Goal: Contribute content: Contribute content

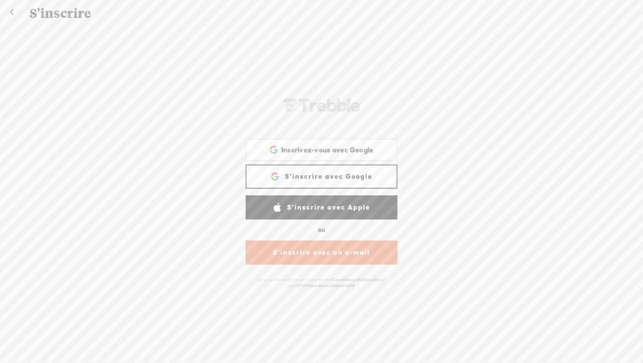
click at [314, 176] on font "S'inscrire avec Google" at bounding box center [328, 176] width 87 height 8
click at [304, 170] on font "S'inscrire avec Google" at bounding box center [328, 176] width 87 height 13
click at [258, 153] on div "Inscrivez-vous avec Google Inscrivez-vous sur Google. S'ouvre dans un nouvel on…" at bounding box center [321, 149] width 139 height 21
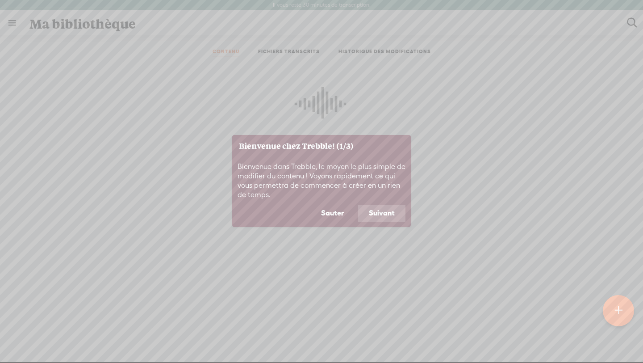
click at [387, 211] on font "Suivant" at bounding box center [382, 213] width 26 height 8
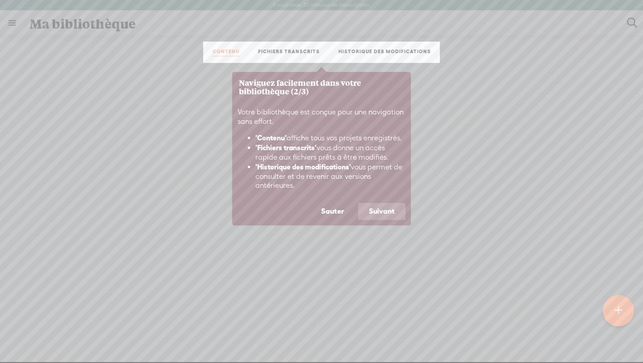
click at [387, 211] on font "Suivant" at bounding box center [382, 211] width 26 height 8
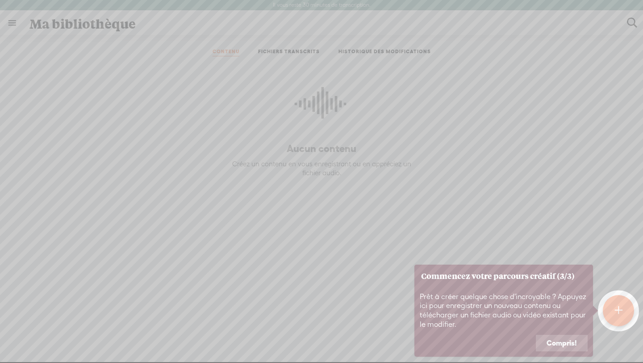
click at [565, 345] on font "Compris!" at bounding box center [562, 343] width 30 height 8
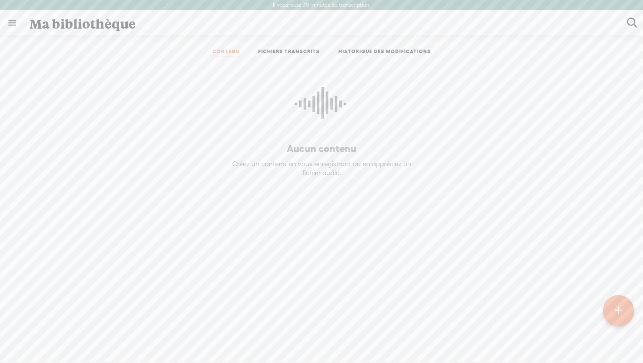
click at [621, 299] on div at bounding box center [618, 310] width 31 height 31
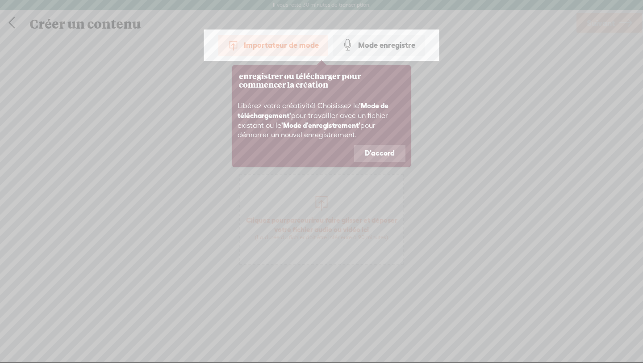
click at [269, 48] on font "Importateur de mode" at bounding box center [281, 45] width 75 height 8
click at [377, 152] on font "D'accord" at bounding box center [380, 153] width 30 height 8
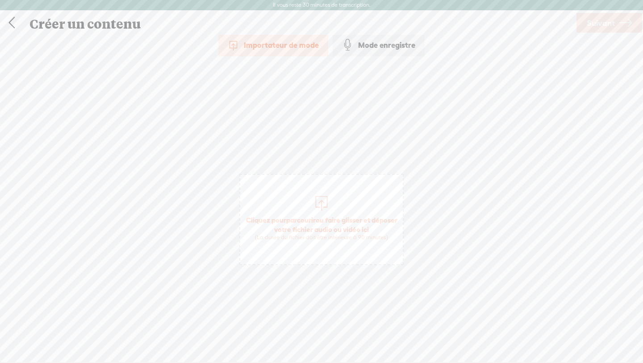
click at [328, 224] on span "Cliquez pour parcourir ou faire glisser et déposer votre fichier audio ou vidéo…" at bounding box center [321, 228] width 163 height 34
click at [592, 22] on font "Suivant" at bounding box center [601, 22] width 28 height 9
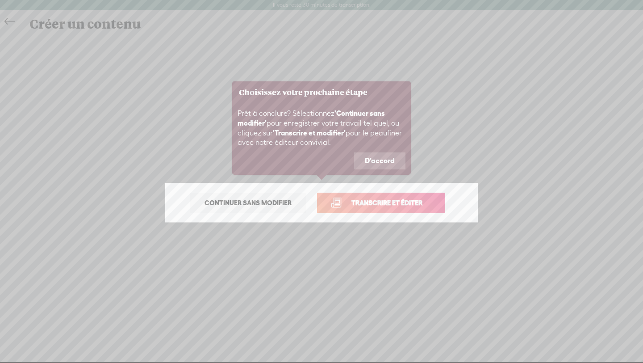
click at [372, 163] on font "D'accord" at bounding box center [380, 160] width 30 height 8
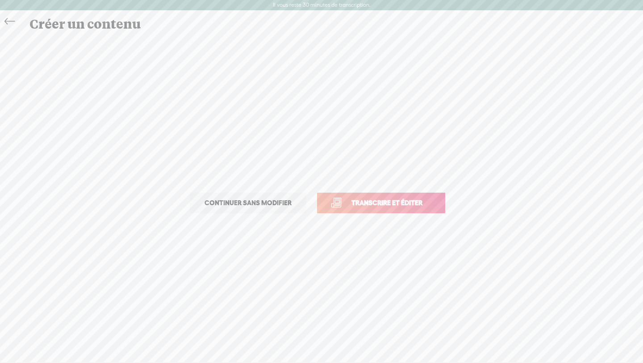
click at [369, 199] on font "Transcrire et éditer" at bounding box center [387, 203] width 71 height 8
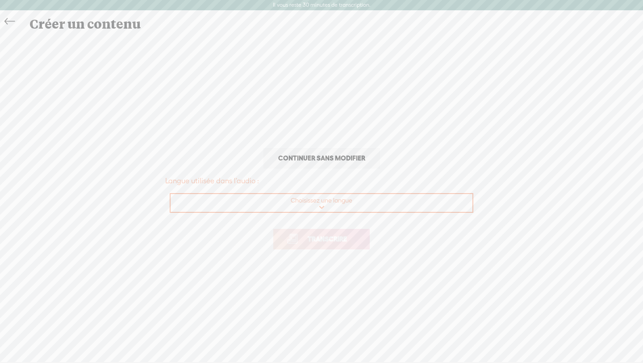
click at [311, 205] on select "Choisissez une langue [DEMOGRAPHIC_DATA] amharique Arabe, Golfe Arabe, standard…" at bounding box center [322, 203] width 303 height 18
select select "fr-FR"
click at [171, 194] on select "Choisissez une langue [DEMOGRAPHIC_DATA] amharique Arabe, Golfe Arabe, standard…" at bounding box center [322, 203] width 303 height 18
click at [295, 241] on link "Transcrire" at bounding box center [321, 239] width 96 height 21
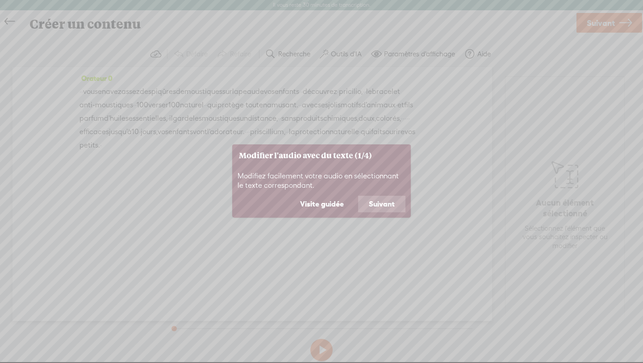
click at [367, 204] on button "Suivant" at bounding box center [381, 204] width 47 height 17
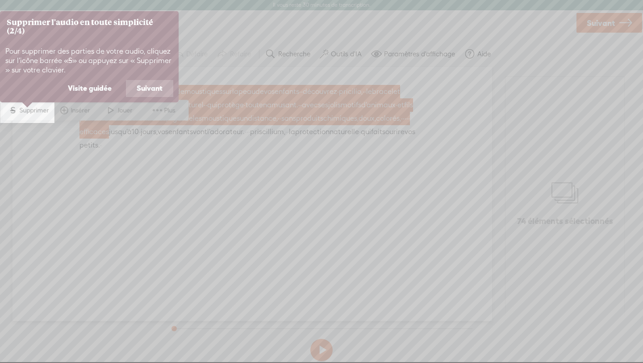
click at [141, 86] on font "Suivant" at bounding box center [150, 88] width 26 height 8
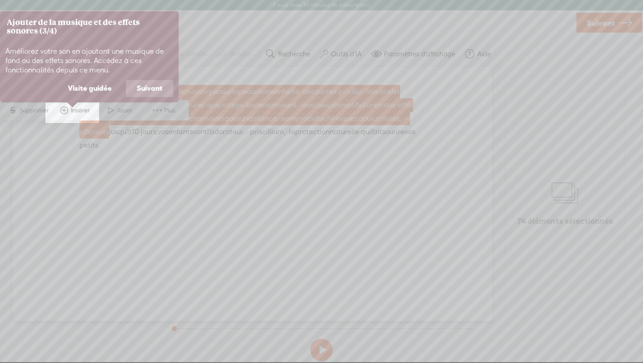
click at [141, 88] on font "Suivant" at bounding box center [150, 88] width 26 height 8
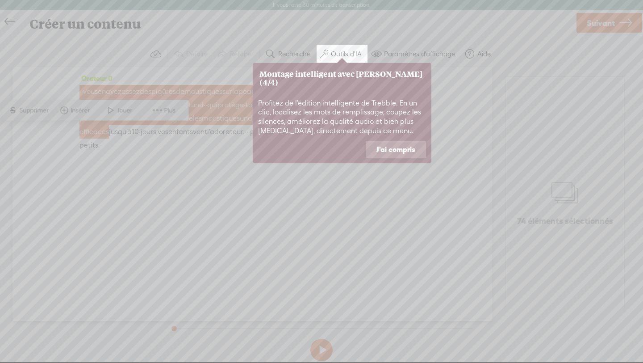
click at [381, 145] on font "J'ai compris" at bounding box center [396, 149] width 39 height 8
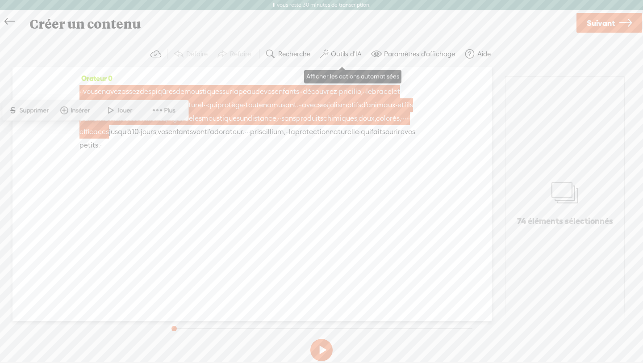
click at [347, 54] on font "Outils d'IA" at bounding box center [346, 54] width 31 height 8
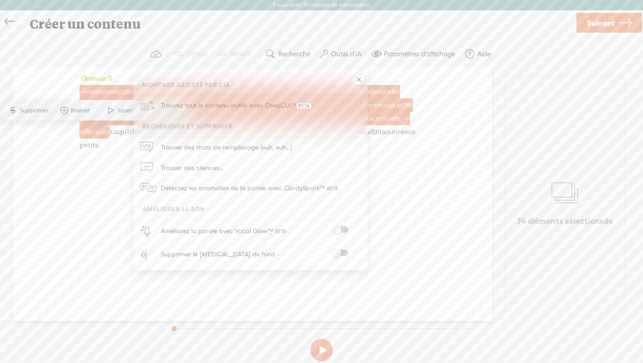
click at [340, 254] on span at bounding box center [340, 253] width 16 height 6
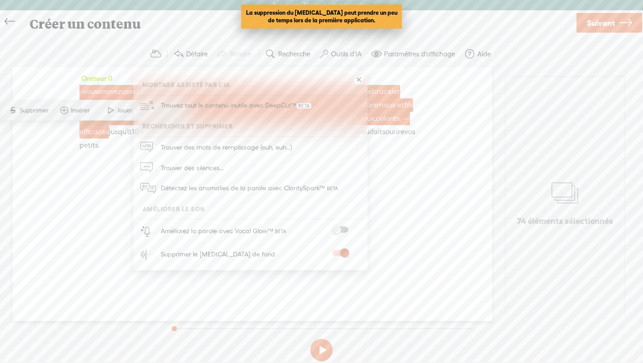
click at [338, 229] on span at bounding box center [340, 229] width 16 height 6
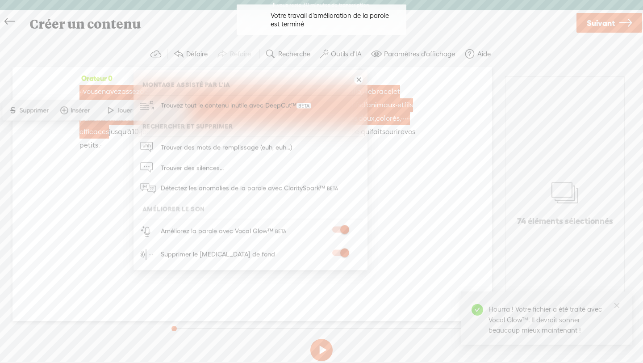
click at [356, 80] on link at bounding box center [358, 79] width 9 height 9
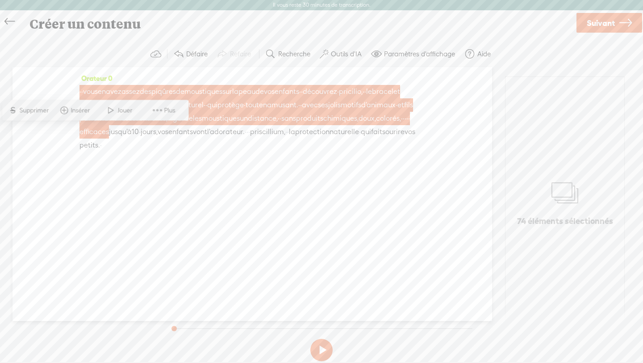
click at [123, 110] on font "Jouer" at bounding box center [125, 109] width 15 height 7
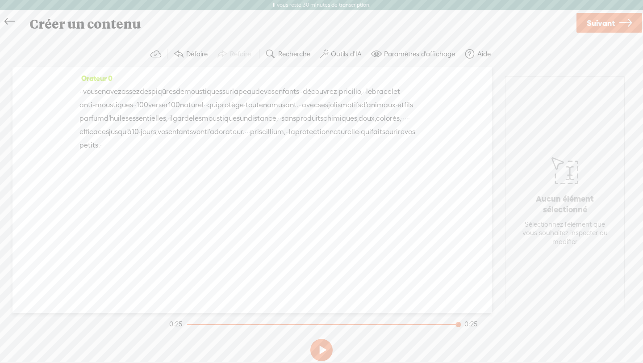
click at [176, 174] on div "Orateur 0 · · vous en avez assez des piqûres de moustiques sur la peau de vos e…" at bounding box center [253, 190] width 480 height 246
click at [122, 88] on font "assez" at bounding box center [131, 91] width 18 height 8
click at [112, 69] on font "Insérer" at bounding box center [116, 69] width 19 height 7
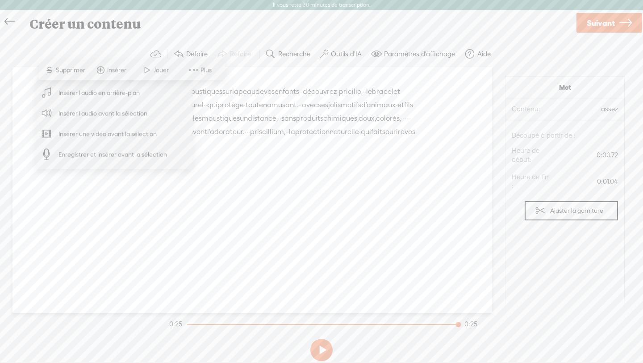
click at [113, 89] on font "Insérer l'audio en arrière-plan" at bounding box center [99, 92] width 81 height 7
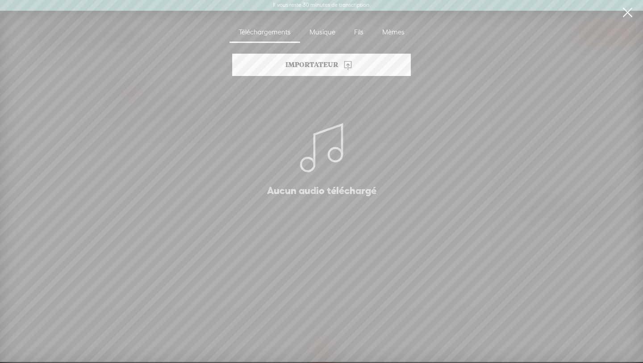
click at [315, 30] on font "Musique" at bounding box center [323, 32] width 26 height 8
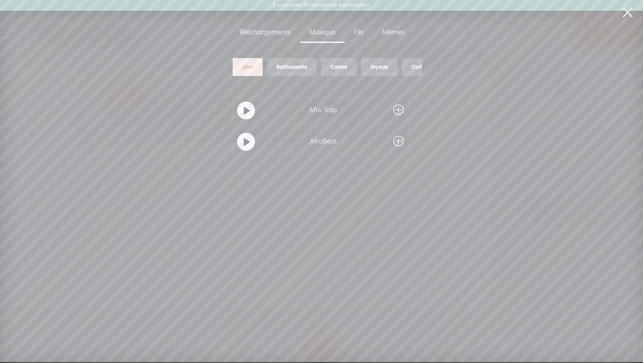
click at [351, 33] on div "Fils" at bounding box center [359, 32] width 28 height 21
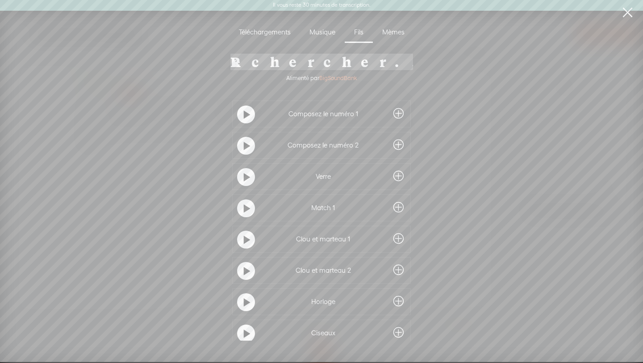
click at [244, 115] on t at bounding box center [247, 115] width 6 height 14
click at [244, 147] on t at bounding box center [247, 146] width 6 height 14
click at [244, 179] on t at bounding box center [247, 177] width 6 height 14
click at [244, 205] on t at bounding box center [247, 208] width 6 height 14
click at [244, 239] on t at bounding box center [247, 240] width 6 height 14
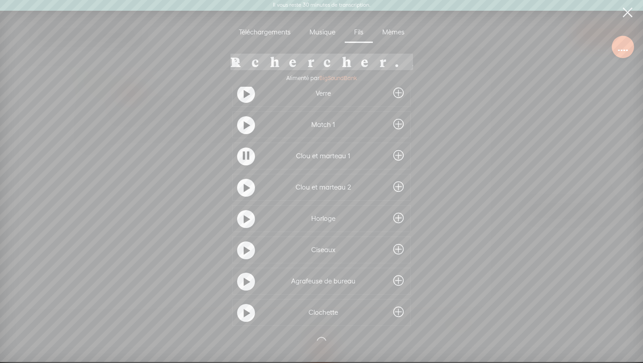
scroll to position [87, 0]
click at [247, 181] on t at bounding box center [247, 184] width 6 height 14
click at [244, 216] on t at bounding box center [247, 216] width 6 height 14
click at [244, 248] on t at bounding box center [247, 247] width 6 height 14
click at [244, 277] on t at bounding box center [247, 278] width 6 height 14
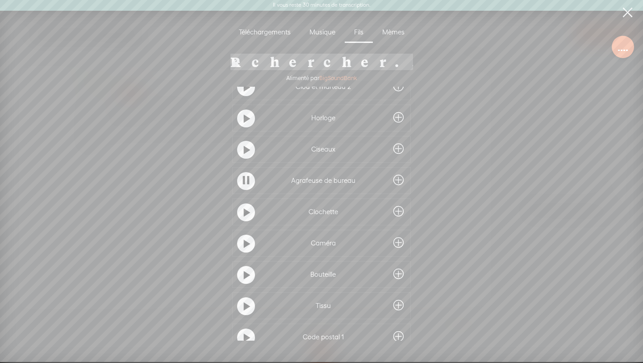
scroll to position [420, 0]
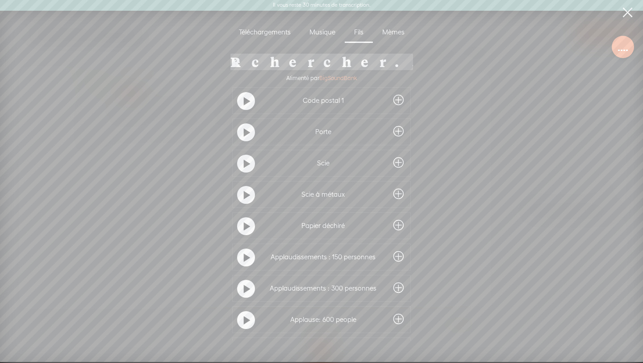
click at [241, 296] on div at bounding box center [246, 289] width 18 height 18
click at [247, 226] on t at bounding box center [247, 226] width 6 height 14
click at [314, 30] on font "Musique" at bounding box center [323, 32] width 26 height 8
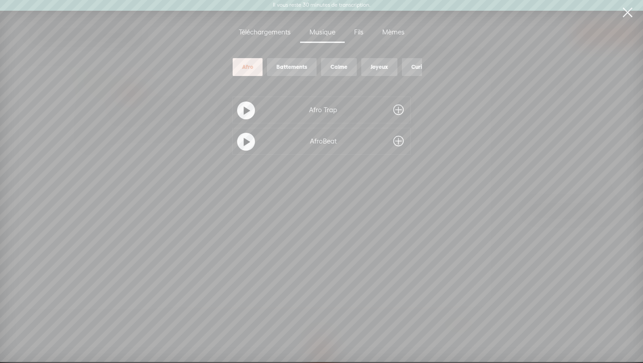
click at [244, 113] on t at bounding box center [247, 111] width 6 height 14
click at [244, 145] on t at bounding box center [247, 142] width 6 height 14
click at [394, 109] on span at bounding box center [399, 110] width 10 height 14
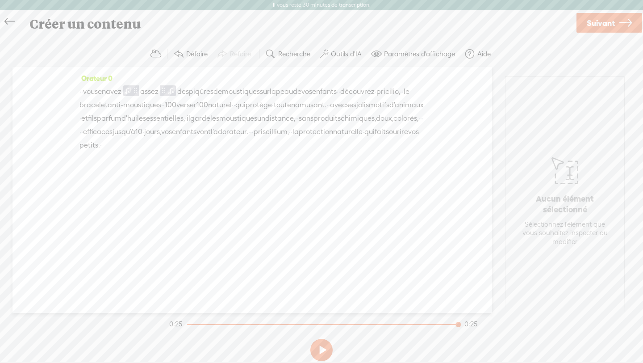
click at [323, 352] on button at bounding box center [321, 350] width 22 height 22
click at [322, 350] on button at bounding box center [321, 350] width 22 height 22
click at [167, 93] on span at bounding box center [171, 90] width 9 height 11
click at [321, 346] on button at bounding box center [321, 350] width 22 height 22
click at [410, 56] on font "Paramètres d'affichage" at bounding box center [419, 54] width 71 height 8
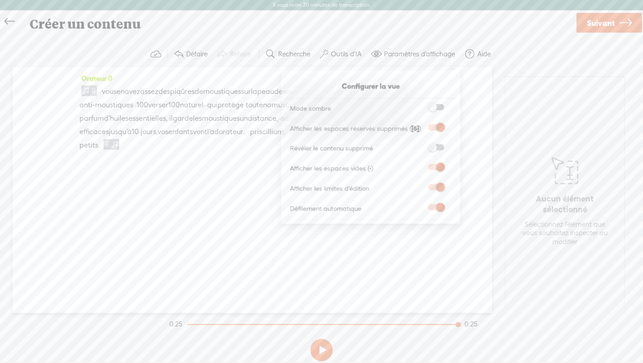
click at [197, 264] on div "Orateur 0 · · vous en avez assez des piqûres de moustiques sur la peau de vos e…" at bounding box center [253, 190] width 480 height 246
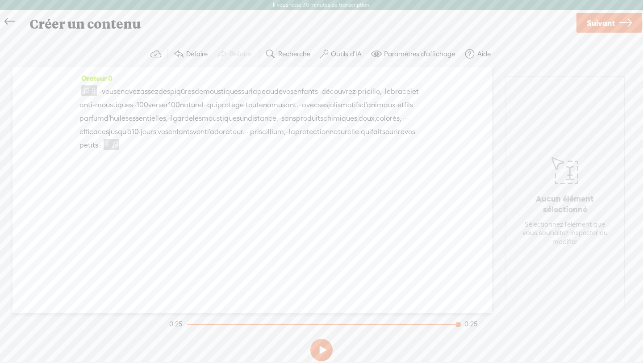
click at [201, 91] on font "de" at bounding box center [199, 91] width 8 height 8
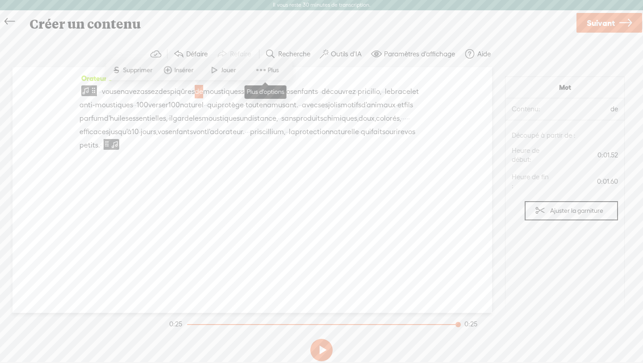
click at [255, 70] on span at bounding box center [261, 70] width 13 height 16
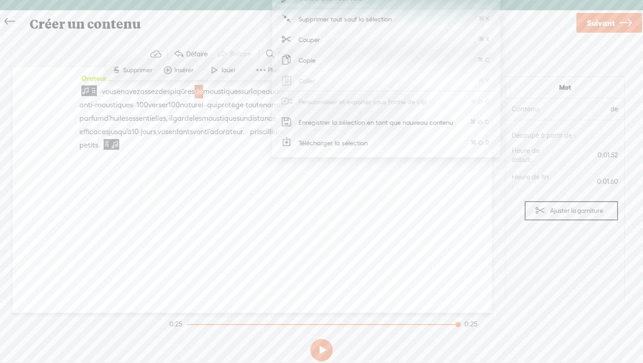
click at [277, 248] on div "Orateur 0 · · vous en avez assez des piqûres de moustiques sur la peau de vos e…" at bounding box center [253, 190] width 480 height 246
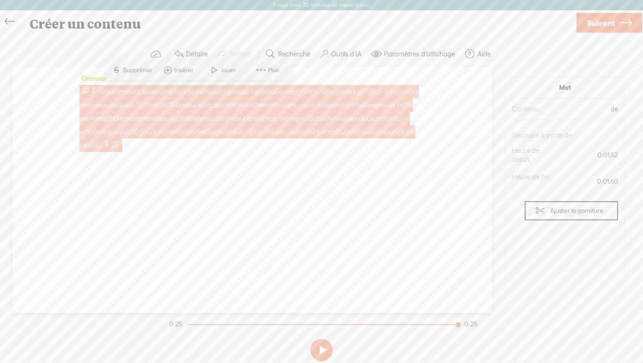
click at [110, 144] on span at bounding box center [114, 143] width 9 height 11
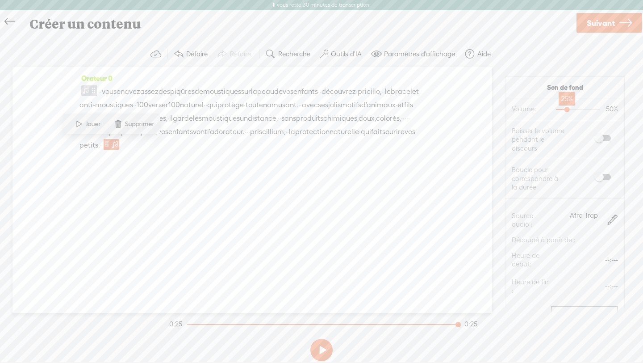
drag, startPoint x: 576, startPoint y: 107, endPoint x: 565, endPoint y: 109, distance: 10.9
click at [565, 109] on div at bounding box center [568, 110] width 21 height 21
click at [320, 348] on button at bounding box center [321, 350] width 22 height 22
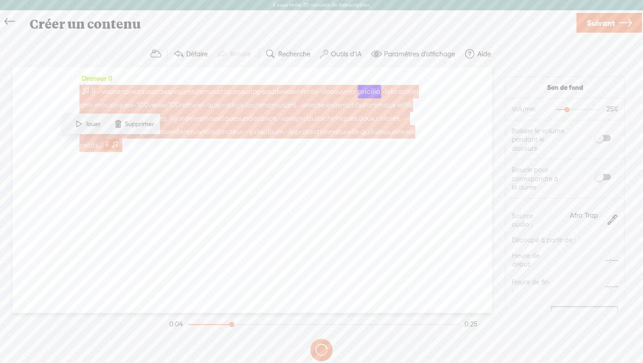
click at [89, 91] on span at bounding box center [85, 90] width 9 height 11
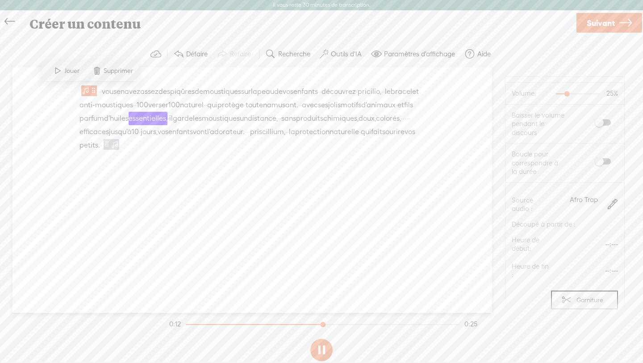
scroll to position [0, 0]
drag, startPoint x: 566, startPoint y: 111, endPoint x: 604, endPoint y: 110, distance: 37.5
click at [604, 110] on div at bounding box center [601, 110] width 21 height 21
drag, startPoint x: 600, startPoint y: 109, endPoint x: 515, endPoint y: 117, distance: 85.7
click at [515, 117] on section "Volume: 0% 100%" at bounding box center [565, 109] width 119 height 22
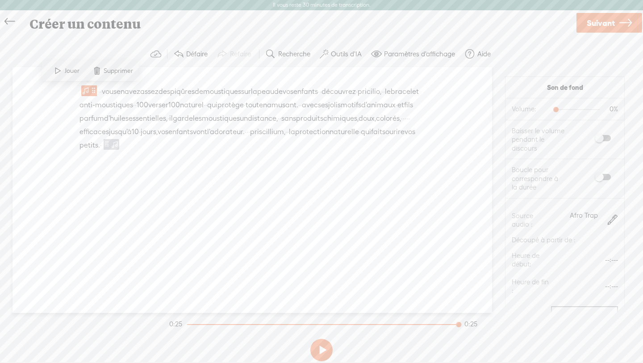
click at [318, 354] on button at bounding box center [321, 350] width 22 height 22
drag, startPoint x: 556, startPoint y: 112, endPoint x: 560, endPoint y: 112, distance: 4.5
click at [560, 112] on div at bounding box center [561, 110] width 21 height 21
click at [598, 139] on span at bounding box center [603, 138] width 16 height 6
click at [604, 138] on span at bounding box center [603, 138] width 16 height 6
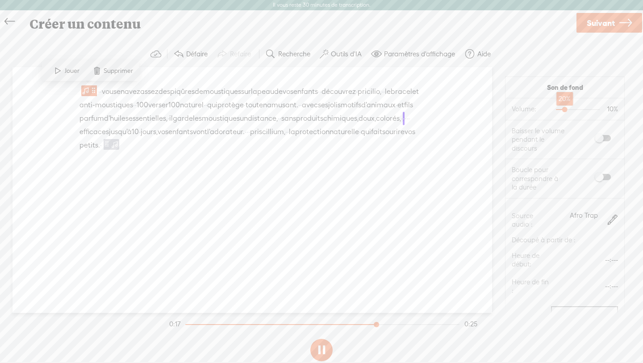
click at [564, 110] on div at bounding box center [566, 110] width 21 height 21
click at [562, 110] on div at bounding box center [564, 110] width 21 height 21
click at [599, 176] on span at bounding box center [603, 177] width 16 height 6
click at [327, 351] on button at bounding box center [321, 350] width 22 height 22
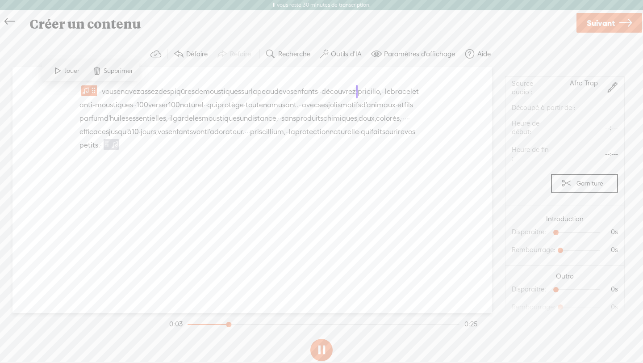
click at [588, 185] on font "Garniture" at bounding box center [590, 183] width 27 height 7
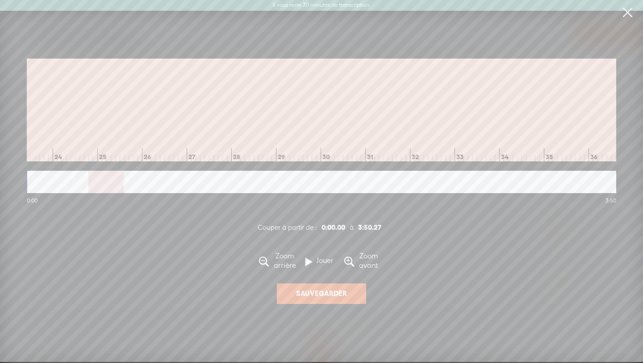
scroll to position [0, 1077]
click at [306, 300] on button "Sauvegarder" at bounding box center [321, 293] width 89 height 21
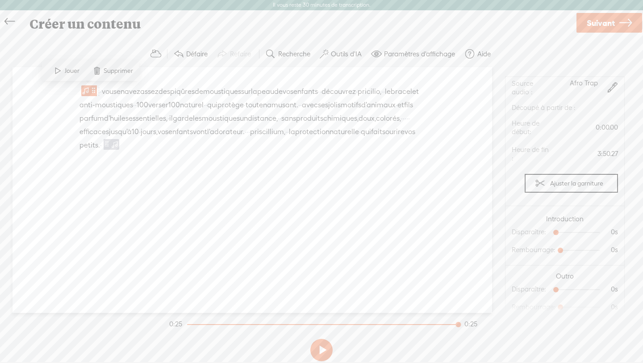
scroll to position [0, 0]
click at [317, 238] on div "Orateur 0 · · vous en avez assez des piqûres de moustiques sur la peau de vos e…" at bounding box center [253, 190] width 480 height 246
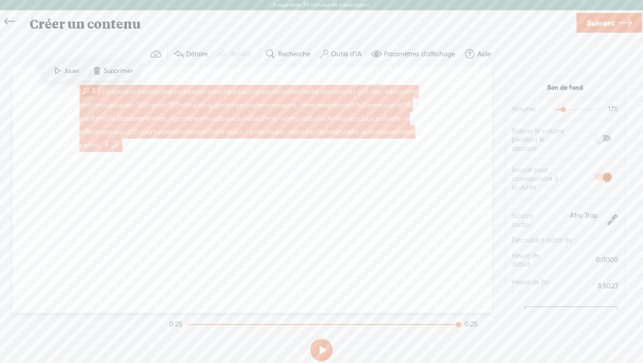
click at [107, 146] on span at bounding box center [107, 143] width 7 height 11
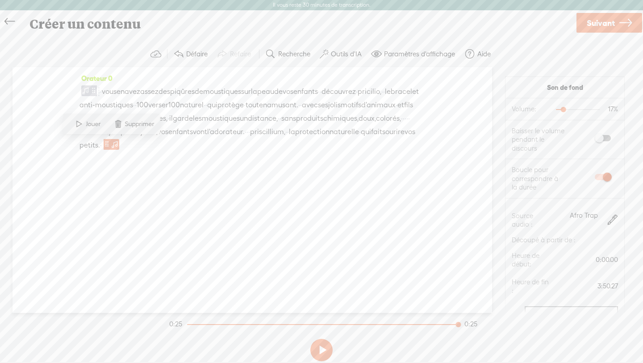
click at [610, 21] on font "Suivant" at bounding box center [601, 22] width 28 height 9
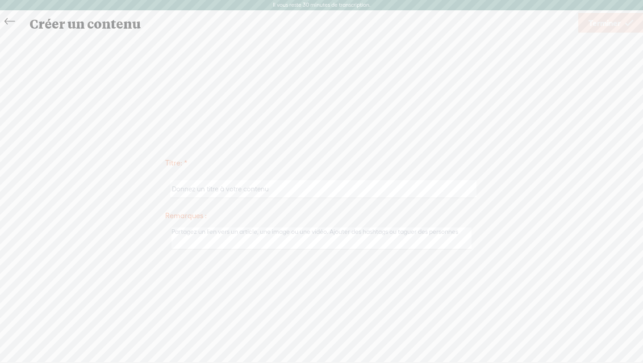
click at [325, 190] on input "text" at bounding box center [323, 188] width 306 height 17
type input "VF_FR_BR"
click at [591, 22] on font "Terminer" at bounding box center [605, 22] width 32 height 9
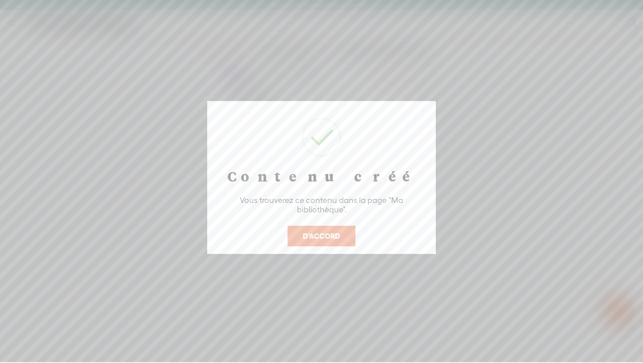
click at [321, 231] on font "D'ACCORD" at bounding box center [322, 235] width 38 height 8
click at [309, 231] on font "D'ACCORD" at bounding box center [322, 235] width 38 height 8
click at [537, 113] on div at bounding box center [321, 181] width 643 height 362
click at [329, 231] on button "D'ACCORD" at bounding box center [322, 236] width 68 height 21
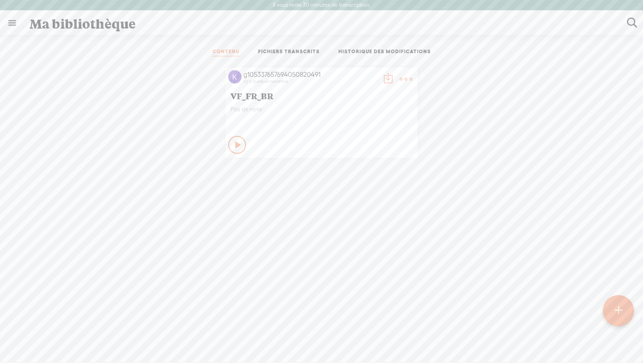
drag, startPoint x: 270, startPoint y: 95, endPoint x: 477, endPoint y: 10, distance: 223.6
click at [474, 14] on div "Ma bibliothèque Créer un contenu CONTENU FICHIERS TRANSCRITS HISTORIQUE DES MOD…" at bounding box center [321, 200] width 643 height 379
click at [615, 315] on t at bounding box center [619, 311] width 8 height 20
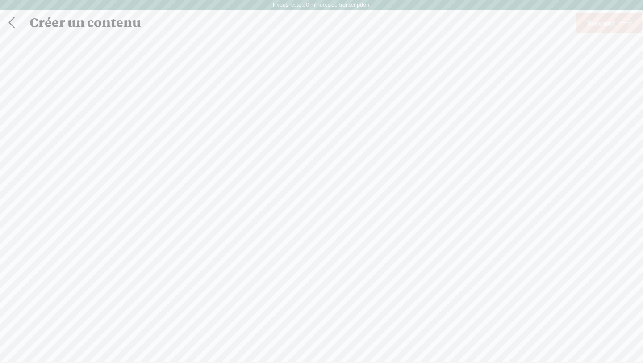
scroll to position [0, 0]
click at [318, 204] on div at bounding box center [322, 202] width 18 height 18
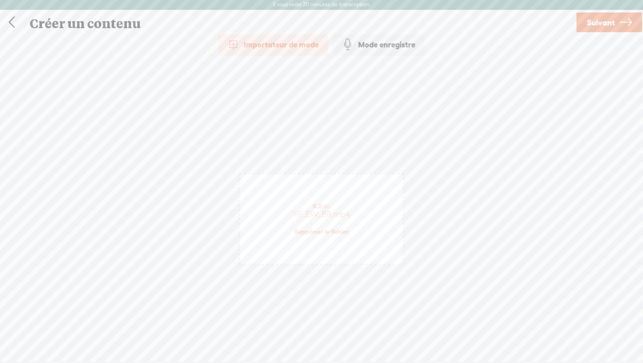
click at [614, 22] on font "Suivant" at bounding box center [601, 22] width 28 height 9
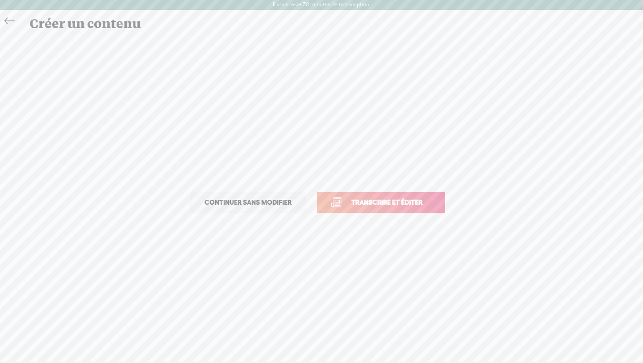
click at [404, 205] on font "Transcrire et éditer" at bounding box center [387, 202] width 71 height 8
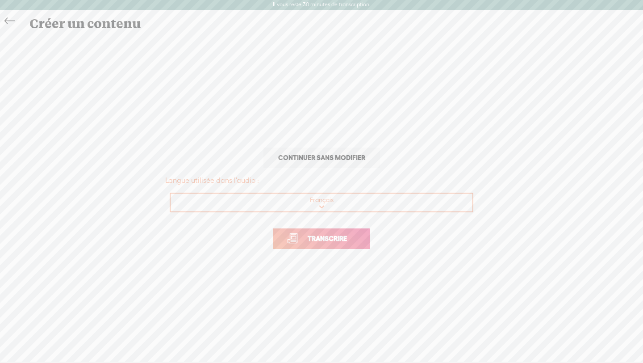
click at [335, 206] on select "Choisissez une langue [DEMOGRAPHIC_DATA] amharique Arabe, Golfe Arabe, standard…" at bounding box center [322, 202] width 303 height 18
select select "yo"
click at [171, 193] on select "Choisissez une langue [DEMOGRAPHIC_DATA] amharique Arabe, Golfe Arabe, standard…" at bounding box center [322, 202] width 303 height 18
click at [307, 233] on span "Transcrire" at bounding box center [327, 238] width 58 height 10
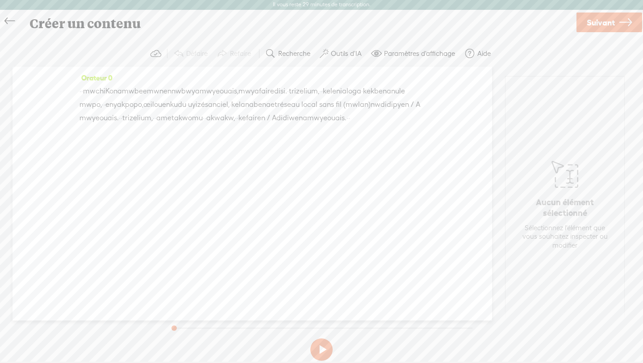
click at [320, 345] on button at bounding box center [321, 349] width 22 height 22
click at [81, 91] on font "·" at bounding box center [81, 91] width 2 height 8
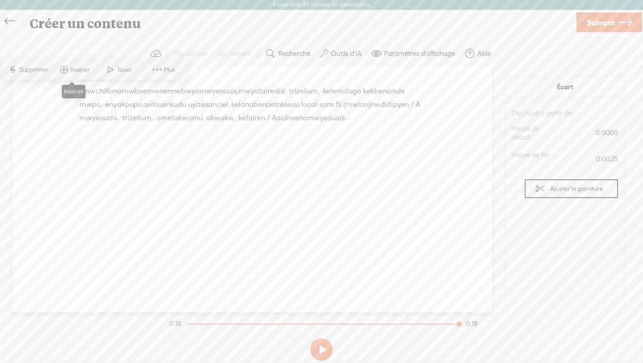
click at [84, 71] on font "Insérer" at bounding box center [80, 69] width 19 height 7
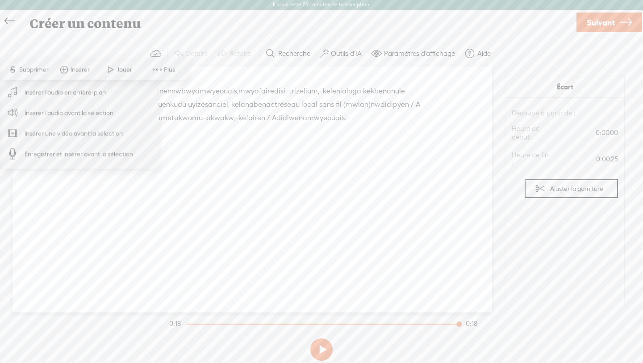
click at [77, 96] on font "Insérer l'audio en arrière-plan" at bounding box center [65, 92] width 81 height 20
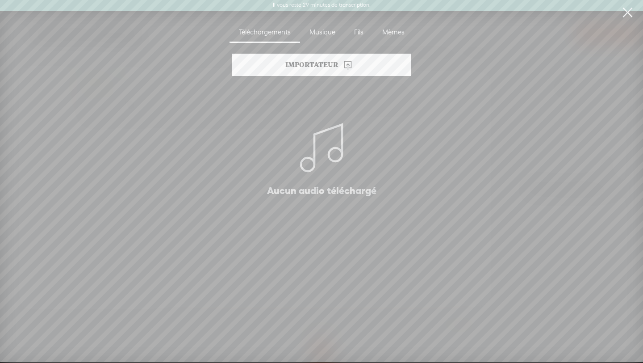
click at [320, 32] on font "Musique" at bounding box center [323, 32] width 26 height 8
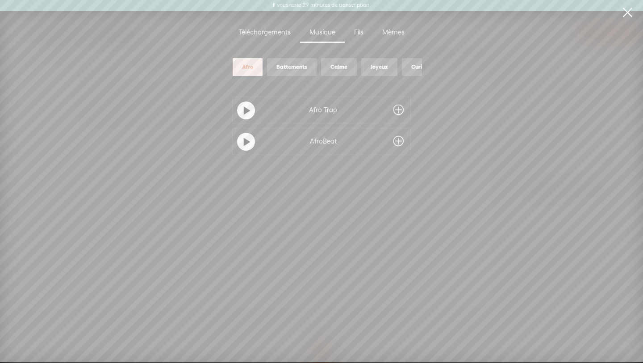
click at [244, 147] on t at bounding box center [247, 142] width 6 height 14
click at [395, 141] on span at bounding box center [399, 141] width 10 height 14
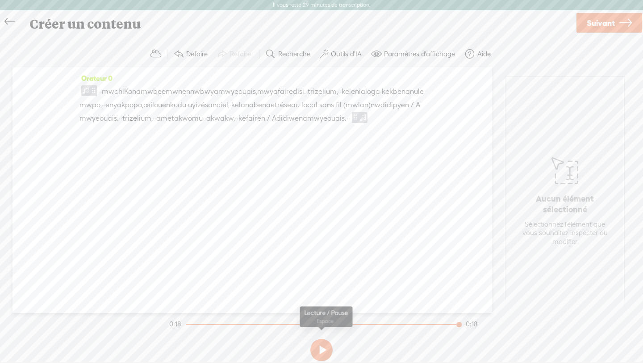
click at [327, 350] on button at bounding box center [321, 350] width 22 height 22
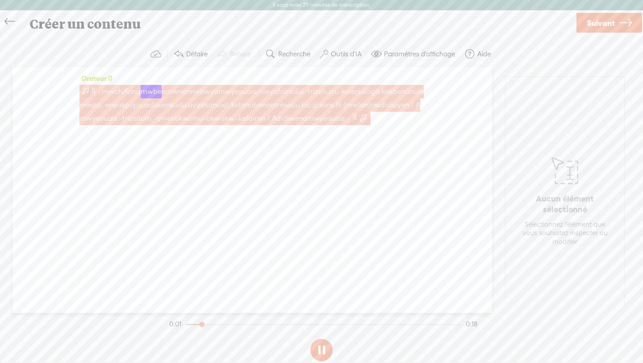
click at [352, 117] on span at bounding box center [355, 117] width 7 height 11
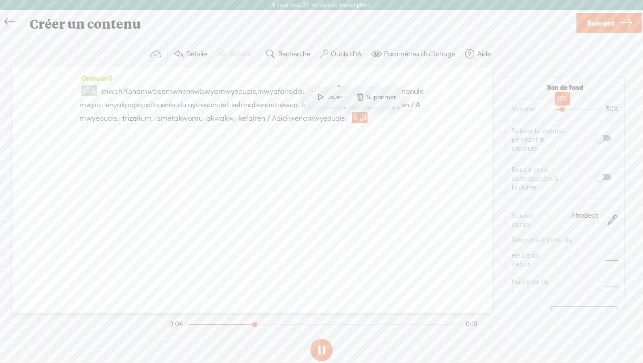
drag, startPoint x: 577, startPoint y: 108, endPoint x: 562, endPoint y: 110, distance: 15.4
click at [562, 110] on div at bounding box center [563, 110] width 21 height 21
click at [564, 110] on div at bounding box center [566, 110] width 21 height 21
click at [601, 179] on span at bounding box center [603, 177] width 16 height 6
click at [320, 344] on button at bounding box center [321, 350] width 22 height 22
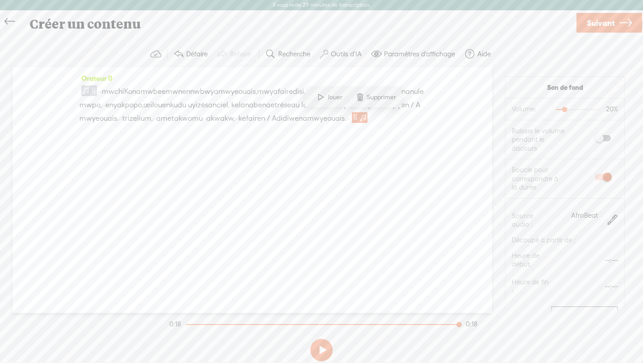
click at [591, 24] on font "Suivant" at bounding box center [601, 22] width 28 height 9
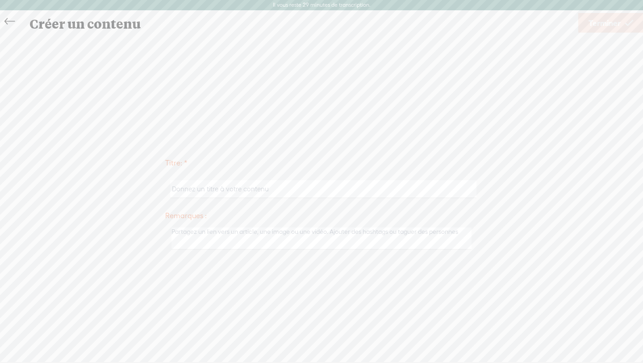
click at [338, 185] on input "text" at bounding box center [323, 188] width 306 height 17
paste input "VF_EW_BR"
type input "VF_EW_BR_OR"
click at [599, 24] on font "Terminer" at bounding box center [605, 22] width 32 height 9
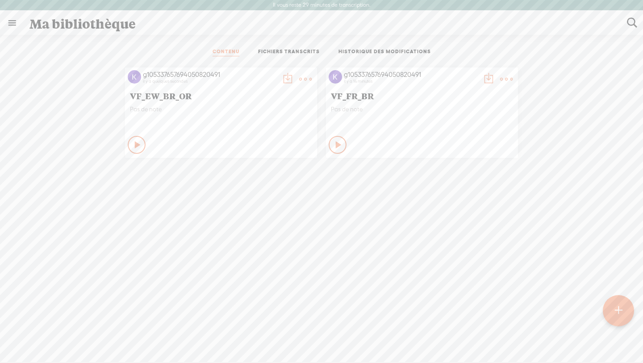
click at [505, 79] on t at bounding box center [506, 79] width 13 height 13
click at [443, 212] on link "Supprimer" at bounding box center [459, 211] width 97 height 21
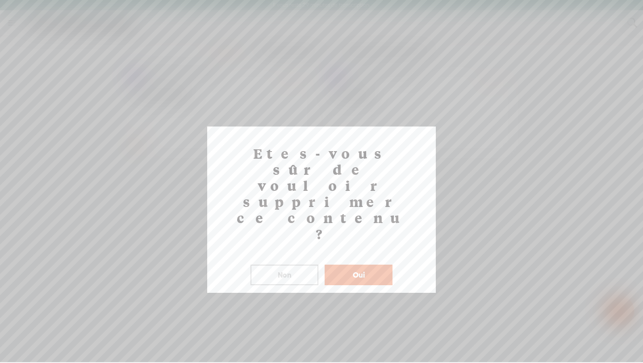
click at [353, 270] on font "Oui" at bounding box center [359, 274] width 12 height 8
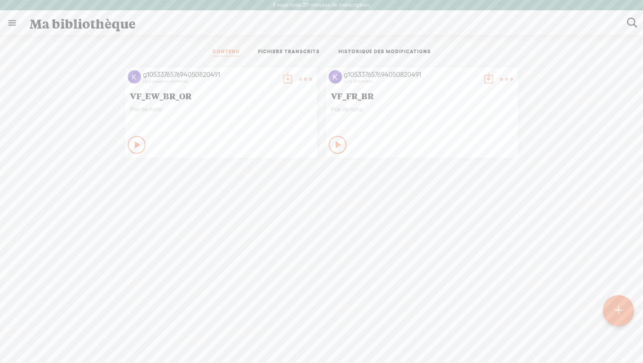
click at [619, 312] on t at bounding box center [619, 311] width 8 height 20
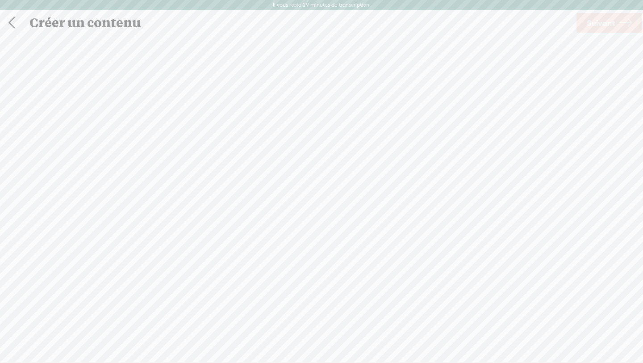
scroll to position [0, 0]
click at [325, 213] on span "Cliquez pour parcourir ou faire glisser et déposer votre fichier audio ou vidéo…" at bounding box center [321, 227] width 163 height 34
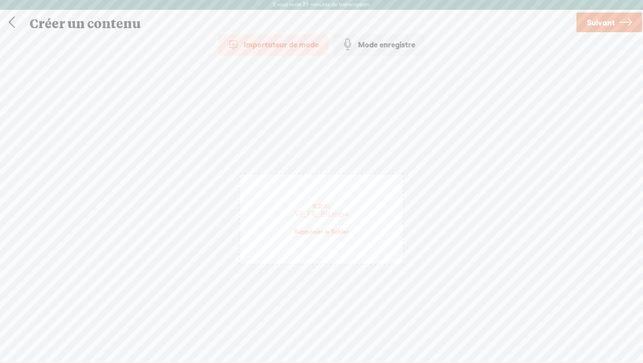
click at [596, 21] on font "Suivant" at bounding box center [601, 22] width 28 height 9
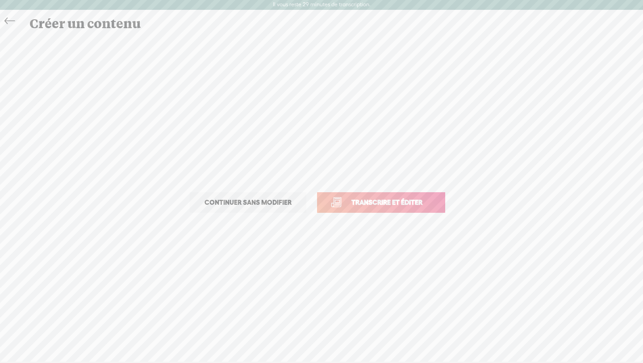
click at [351, 206] on span "Transcrire et éditer" at bounding box center [387, 202] width 90 height 10
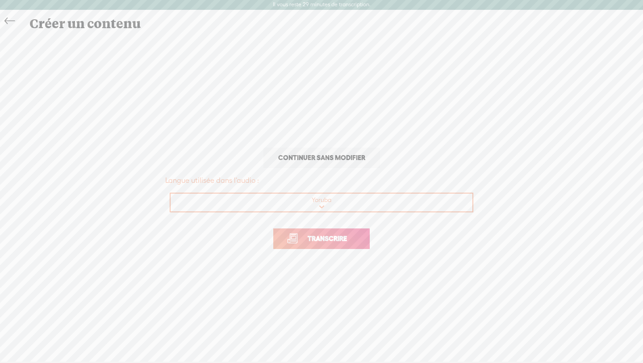
click at [331, 206] on select "Choisissez une langue [DEMOGRAPHIC_DATA] amharique Arabe, Golfe Arabe, standard…" at bounding box center [322, 202] width 303 height 18
select select "fr-FR"
click at [171, 193] on select "Choisissez une langue [DEMOGRAPHIC_DATA] amharique Arabe, Golfe Arabe, standard…" at bounding box center [322, 202] width 303 height 18
click at [298, 239] on span "Transcrire" at bounding box center [327, 238] width 58 height 10
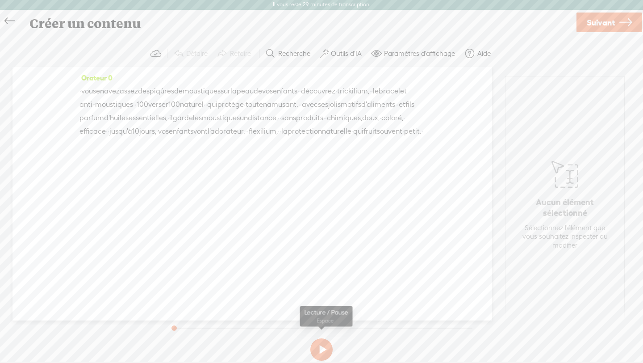
click at [324, 349] on button at bounding box center [321, 349] width 22 height 22
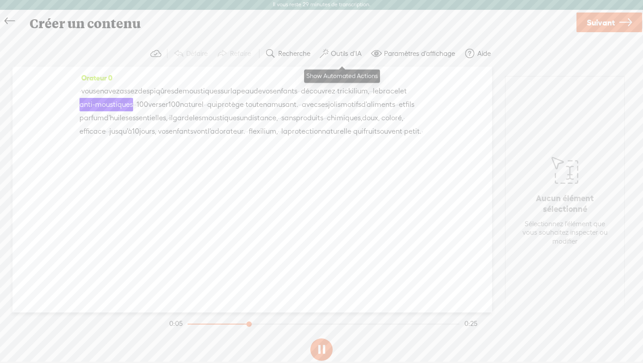
click at [335, 54] on font "Outils d'IA" at bounding box center [346, 54] width 31 height 8
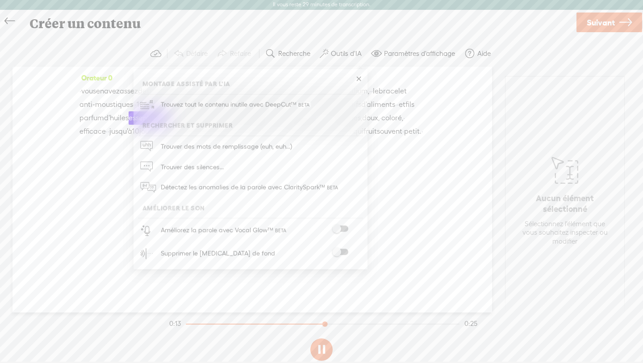
click at [359, 80] on link at bounding box center [358, 79] width 9 height 9
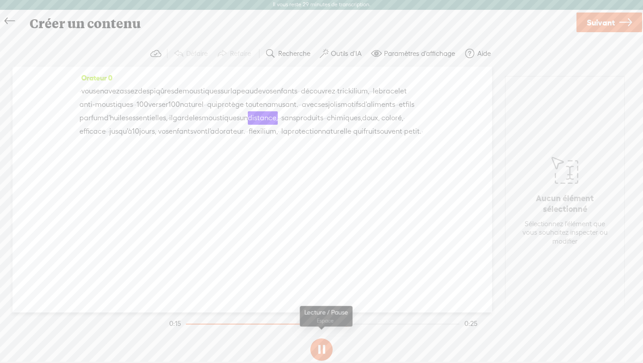
click at [317, 352] on button at bounding box center [321, 349] width 22 height 22
drag, startPoint x: 348, startPoint y: 326, endPoint x: 268, endPoint y: 330, distance: 80.5
click at [277, 330] on div at bounding box center [287, 324] width 21 height 21
click at [326, 348] on button at bounding box center [321, 349] width 22 height 22
click at [235, 323] on div at bounding box center [323, 323] width 273 height 1
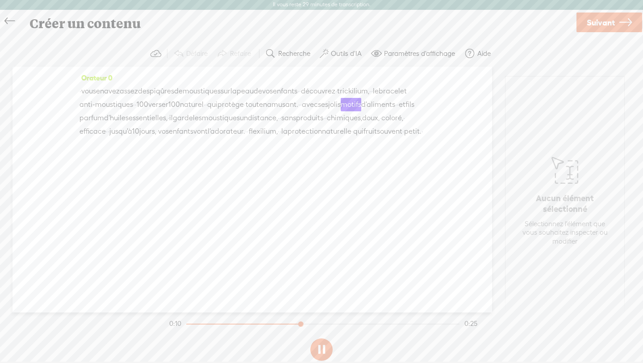
drag, startPoint x: 245, startPoint y: 323, endPoint x: 189, endPoint y: 323, distance: 56.7
click at [189, 323] on div at bounding box center [323, 323] width 274 height 1
drag, startPoint x: 310, startPoint y: 323, endPoint x: 196, endPoint y: 332, distance: 114.3
click at [196, 332] on div at bounding box center [196, 324] width 21 height 21
click at [323, 57] on span at bounding box center [324, 53] width 9 height 11
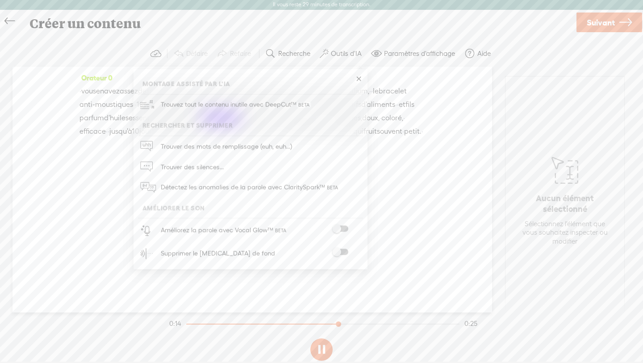
click at [339, 228] on span at bounding box center [340, 229] width 16 height 6
click at [321, 349] on button at bounding box center [321, 350] width 22 height 22
click at [360, 81] on link at bounding box center [358, 79] width 9 height 9
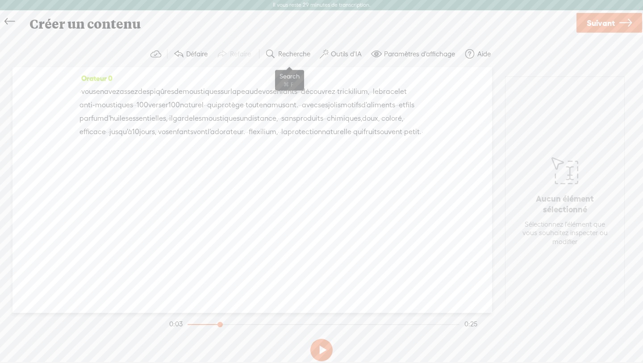
click at [276, 54] on span at bounding box center [270, 54] width 11 height 11
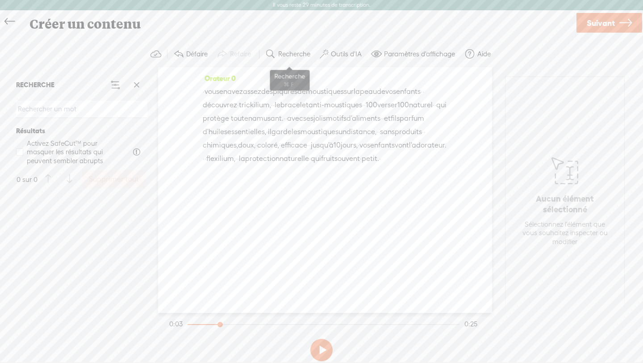
click at [276, 54] on span at bounding box center [270, 54] width 11 height 11
click at [135, 84] on span at bounding box center [136, 84] width 13 height 13
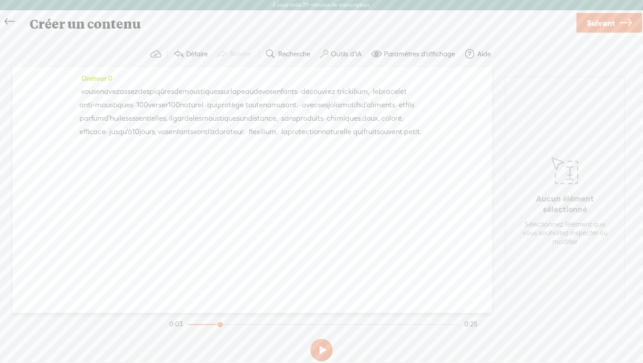
click at [199, 58] on font "Défaire" at bounding box center [196, 54] width 21 height 9
click at [197, 57] on font "Défaire" at bounding box center [196, 54] width 21 height 8
click at [336, 51] on font "Outils d'IA" at bounding box center [346, 54] width 31 height 8
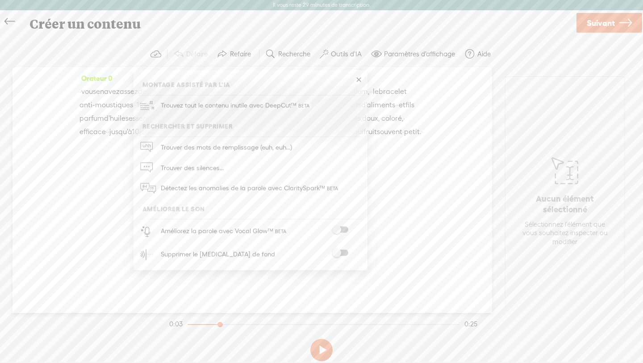
click at [91, 192] on div "Orateur 0 · vous en avez assez des piqûres de moustiques sur la peau de vos enf…" at bounding box center [253, 190] width 480 height 246
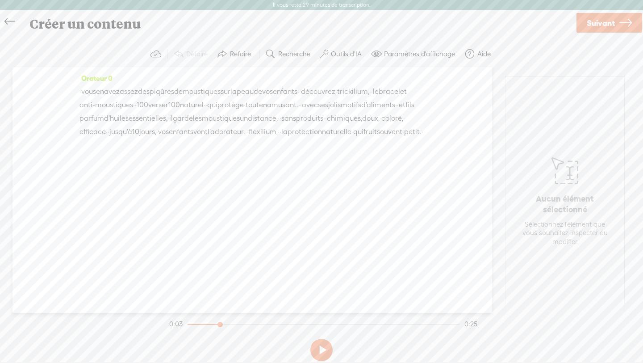
click at [89, 94] on font "vous" at bounding box center [88, 91] width 15 height 8
click at [85, 71] on font "Insérer" at bounding box center [80, 69] width 19 height 7
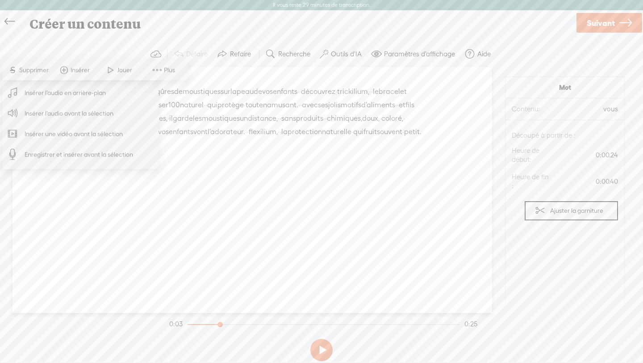
click at [47, 95] on font "Insérer l'audio en arrière-plan" at bounding box center [65, 92] width 81 height 7
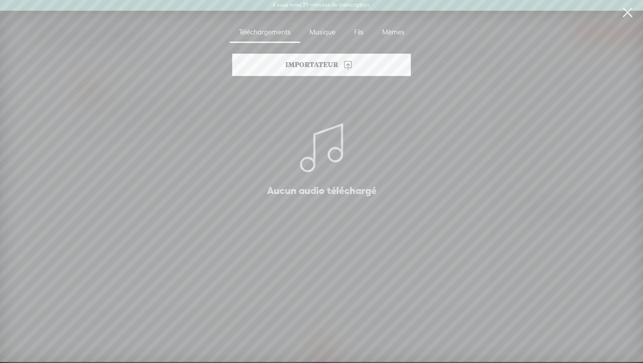
click at [319, 35] on font "Musique" at bounding box center [323, 32] width 26 height 8
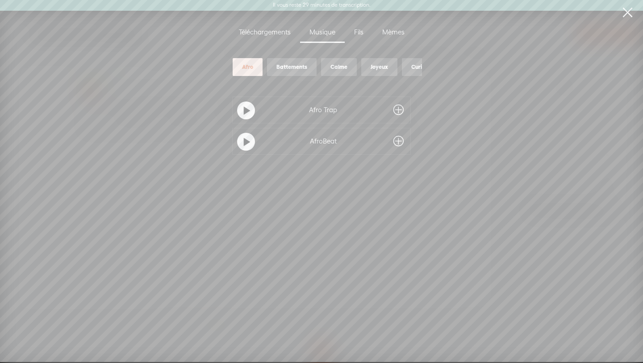
click at [310, 110] on font "Afro Trap" at bounding box center [323, 110] width 28 height 8
click at [398, 112] on span at bounding box center [399, 110] width 10 height 14
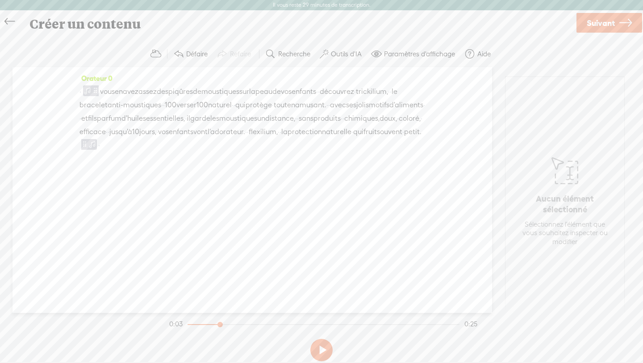
click at [318, 344] on button at bounding box center [321, 350] width 22 height 22
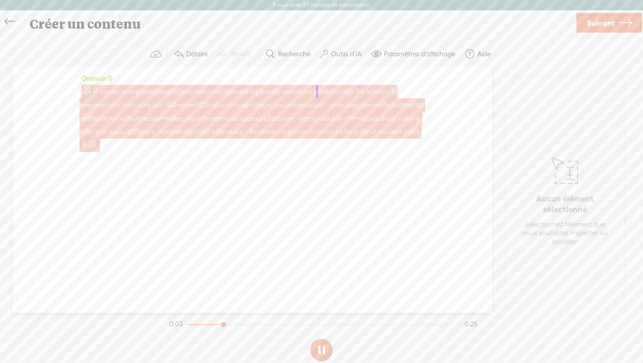
click at [89, 143] on span at bounding box center [92, 143] width 9 height 11
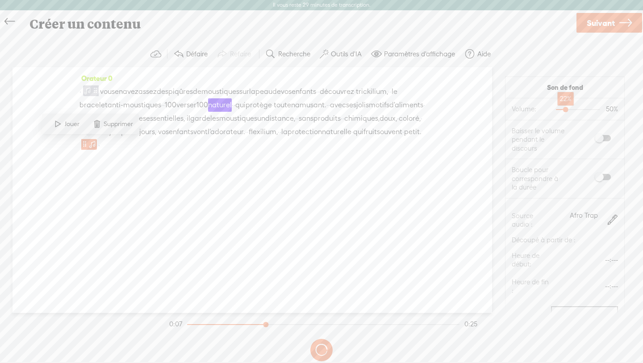
drag, startPoint x: 578, startPoint y: 109, endPoint x: 565, endPoint y: 112, distance: 12.7
click at [565, 112] on div at bounding box center [567, 110] width 21 height 21
click at [562, 112] on div at bounding box center [563, 110] width 21 height 21
click at [319, 350] on button at bounding box center [321, 350] width 22 height 22
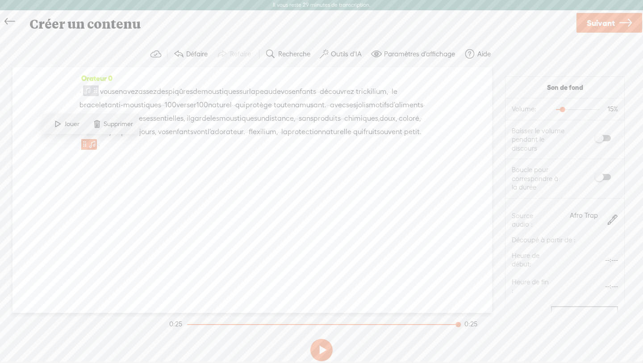
click at [616, 17] on link "Suivant" at bounding box center [610, 23] width 66 height 20
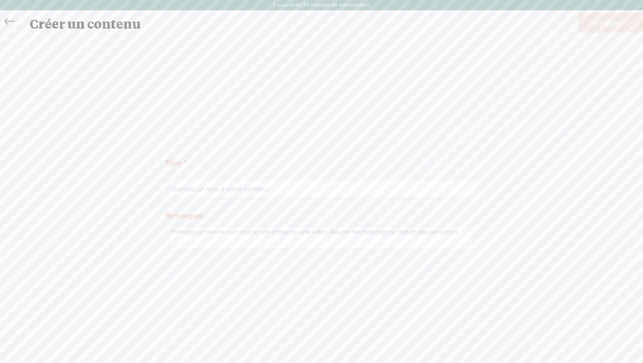
click at [376, 193] on input "text" at bounding box center [323, 188] width 306 height 17
paste input "VF_EW_BR"
type input "VF_FR_BR_OR"
click at [589, 28] on span "Terminer" at bounding box center [605, 23] width 32 height 23
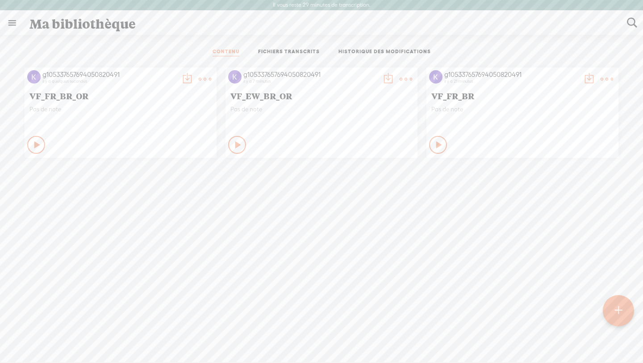
click at [386, 79] on t at bounding box center [388, 79] width 13 height 13
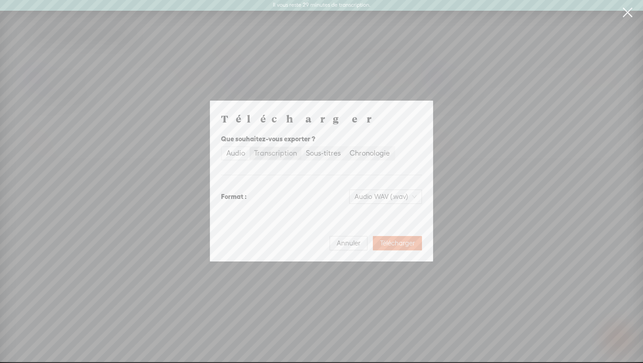
click at [271, 153] on font "Transcription" at bounding box center [275, 153] width 43 height 8
click at [250, 147] on input "Transcription" at bounding box center [250, 147] width 0 height 0
click at [324, 151] on font "Sous-titres" at bounding box center [323, 153] width 35 height 8
click at [302, 147] on input "Sous-titres" at bounding box center [302, 147] width 0 height 0
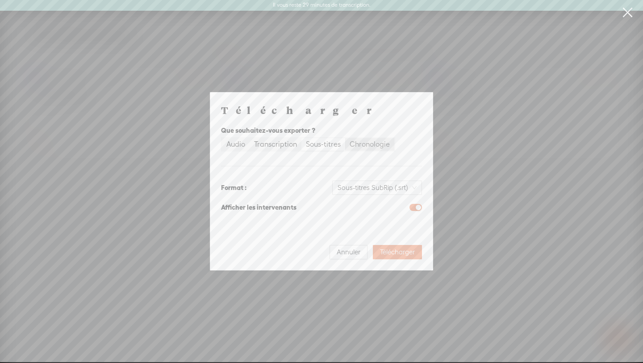
click at [357, 148] on div "Chronologie" at bounding box center [370, 144] width 40 height 13
click at [345, 138] on input "Chronologie" at bounding box center [345, 138] width 0 height 0
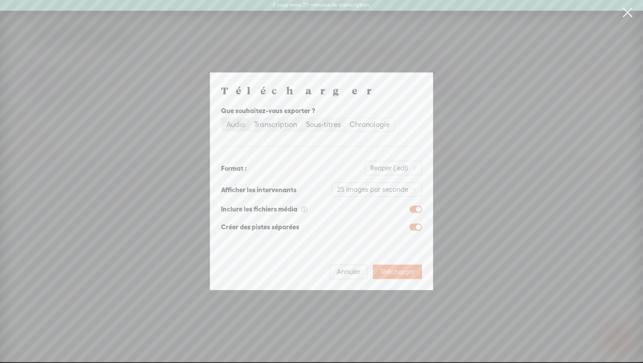
click at [237, 129] on font "Audio" at bounding box center [235, 124] width 19 height 8
click at [222, 118] on input "Audio" at bounding box center [222, 118] width 0 height 0
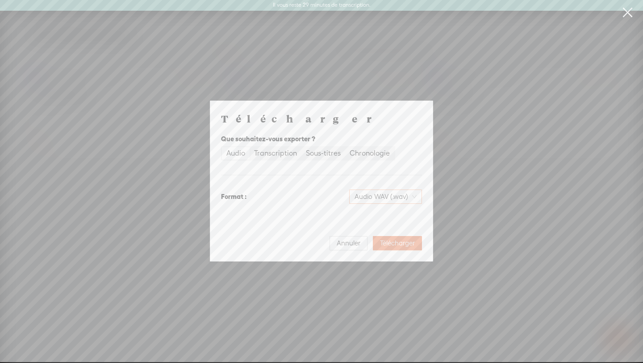
click at [384, 193] on span "Audio WAV (.wav)" at bounding box center [386, 196] width 62 height 13
click at [266, 235] on div "Annuler Télécharger" at bounding box center [321, 239] width 201 height 21
click at [386, 245] on font "Télécharger" at bounding box center [397, 243] width 35 height 8
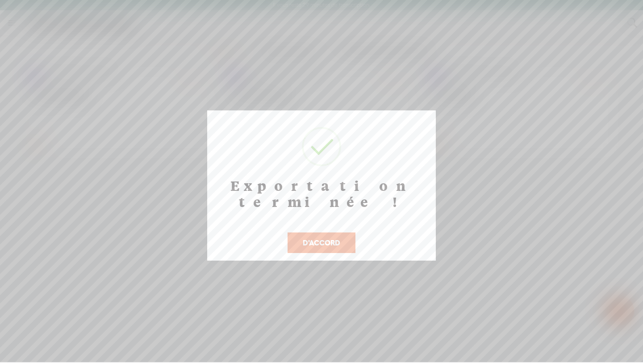
click at [306, 238] on font "D'ACCORD" at bounding box center [322, 242] width 38 height 8
click at [321, 238] on font "D'ACCORD" at bounding box center [322, 242] width 38 height 8
click at [320, 238] on font "D'ACCORD" at bounding box center [322, 242] width 38 height 8
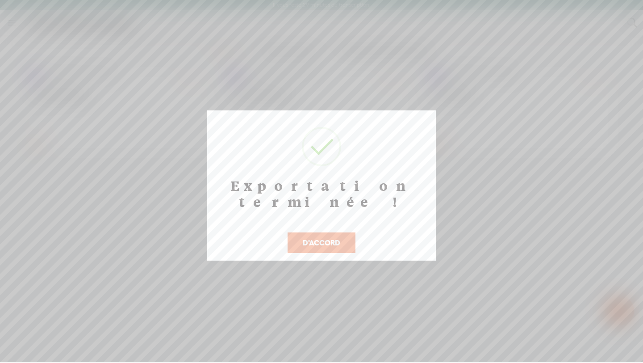
click at [308, 238] on font "D'ACCORD" at bounding box center [322, 242] width 38 height 8
click at [301, 232] on button "D'ACCORD" at bounding box center [322, 242] width 68 height 21
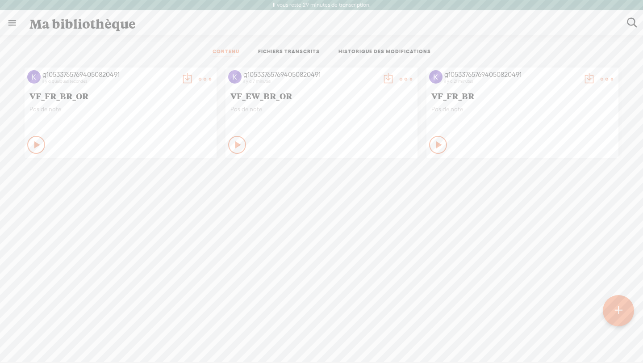
click at [187, 75] on t at bounding box center [187, 79] width 13 height 13
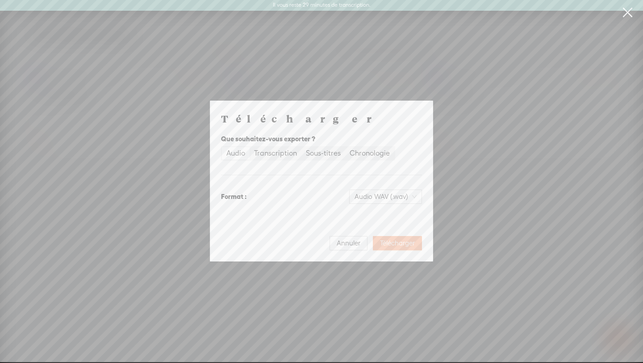
click at [396, 244] on font "Télécharger" at bounding box center [397, 243] width 35 height 8
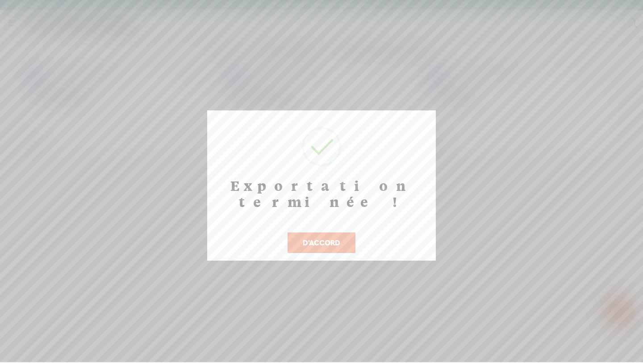
click at [306, 238] on font "D'ACCORD" at bounding box center [322, 242] width 38 height 8
